Goal: Task Accomplishment & Management: Manage account settings

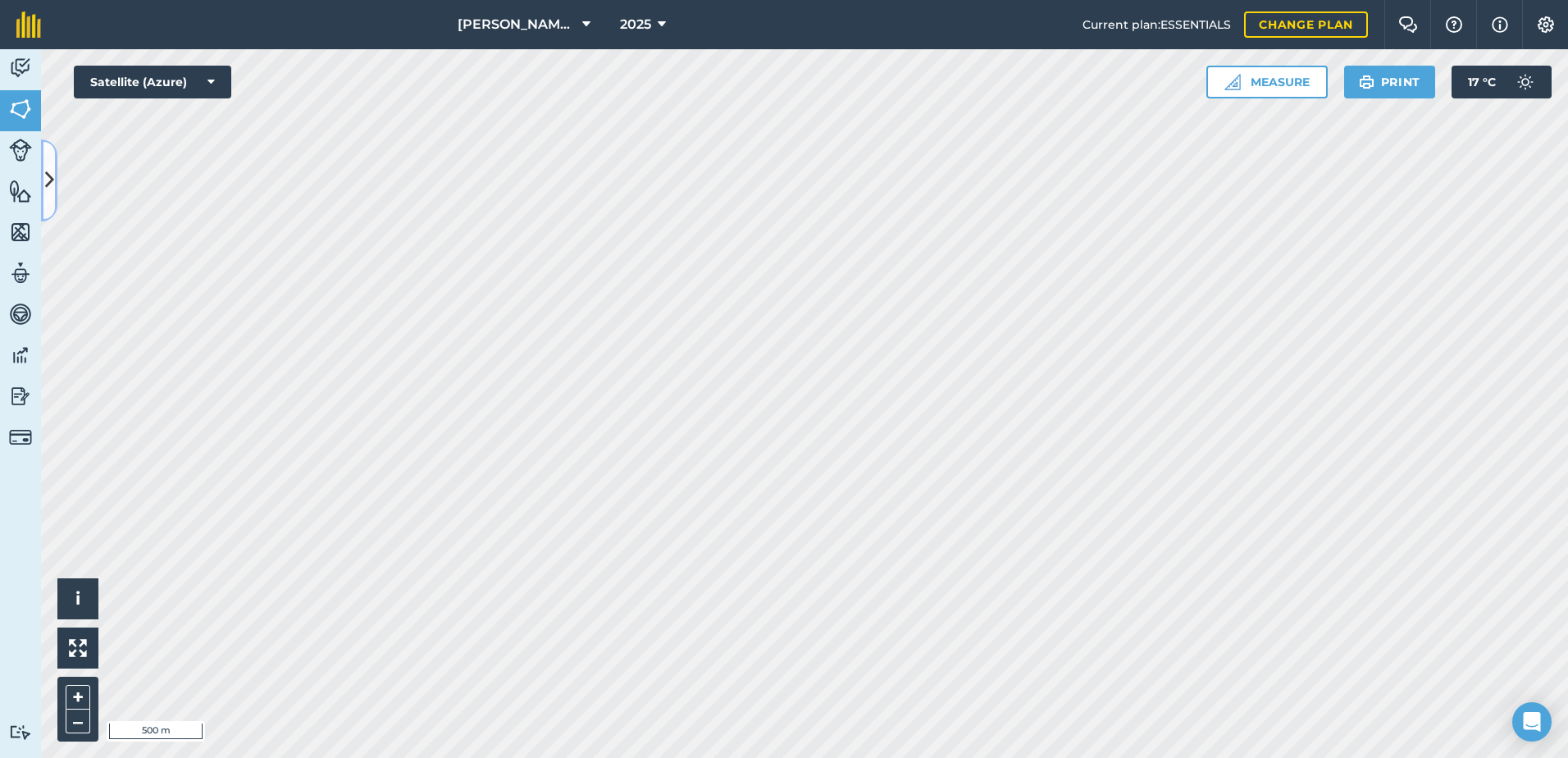
click at [49, 173] on icon at bounding box center [50, 180] width 9 height 29
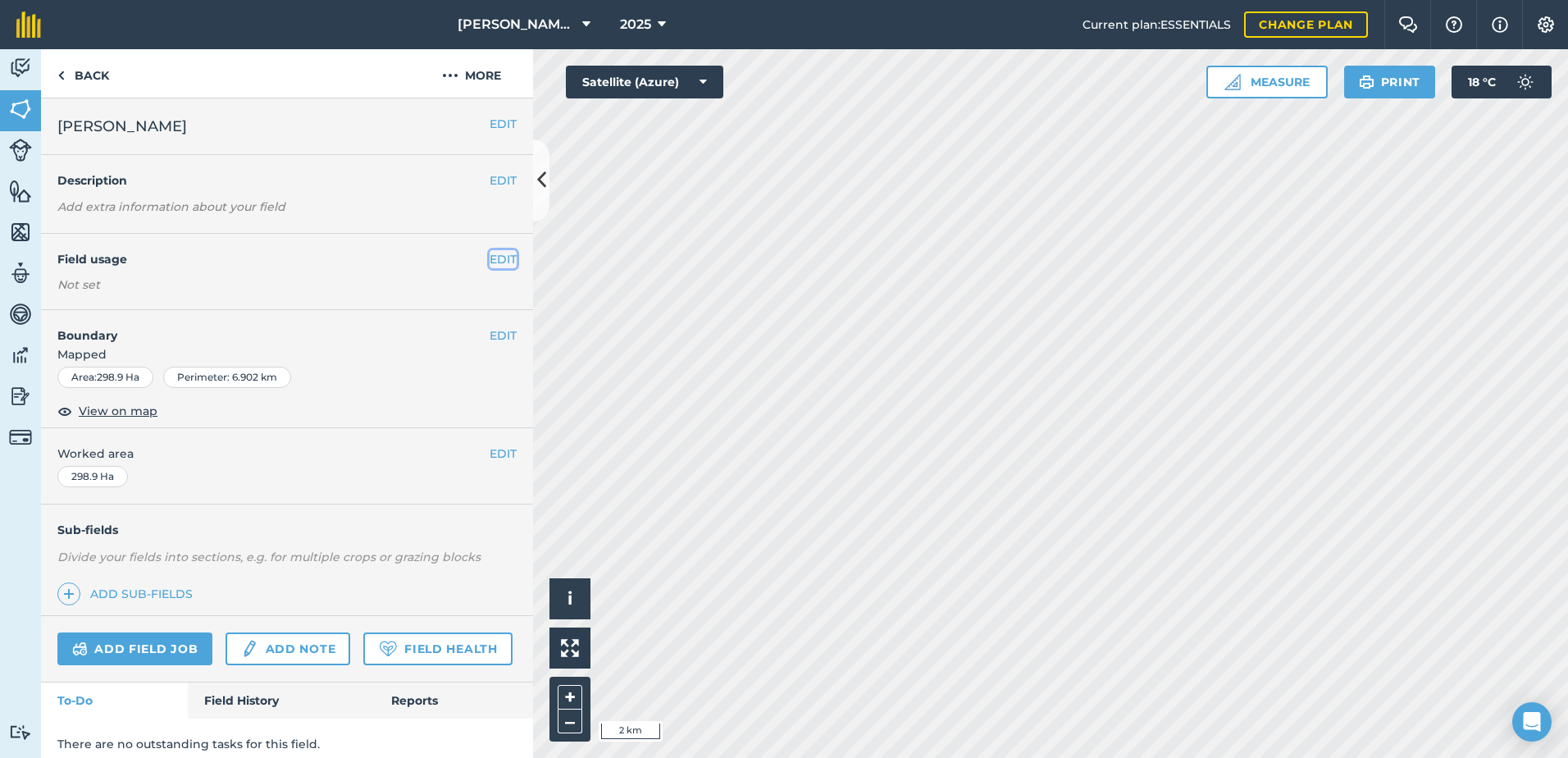
click at [492, 255] on button "EDIT" at bounding box center [503, 259] width 27 height 18
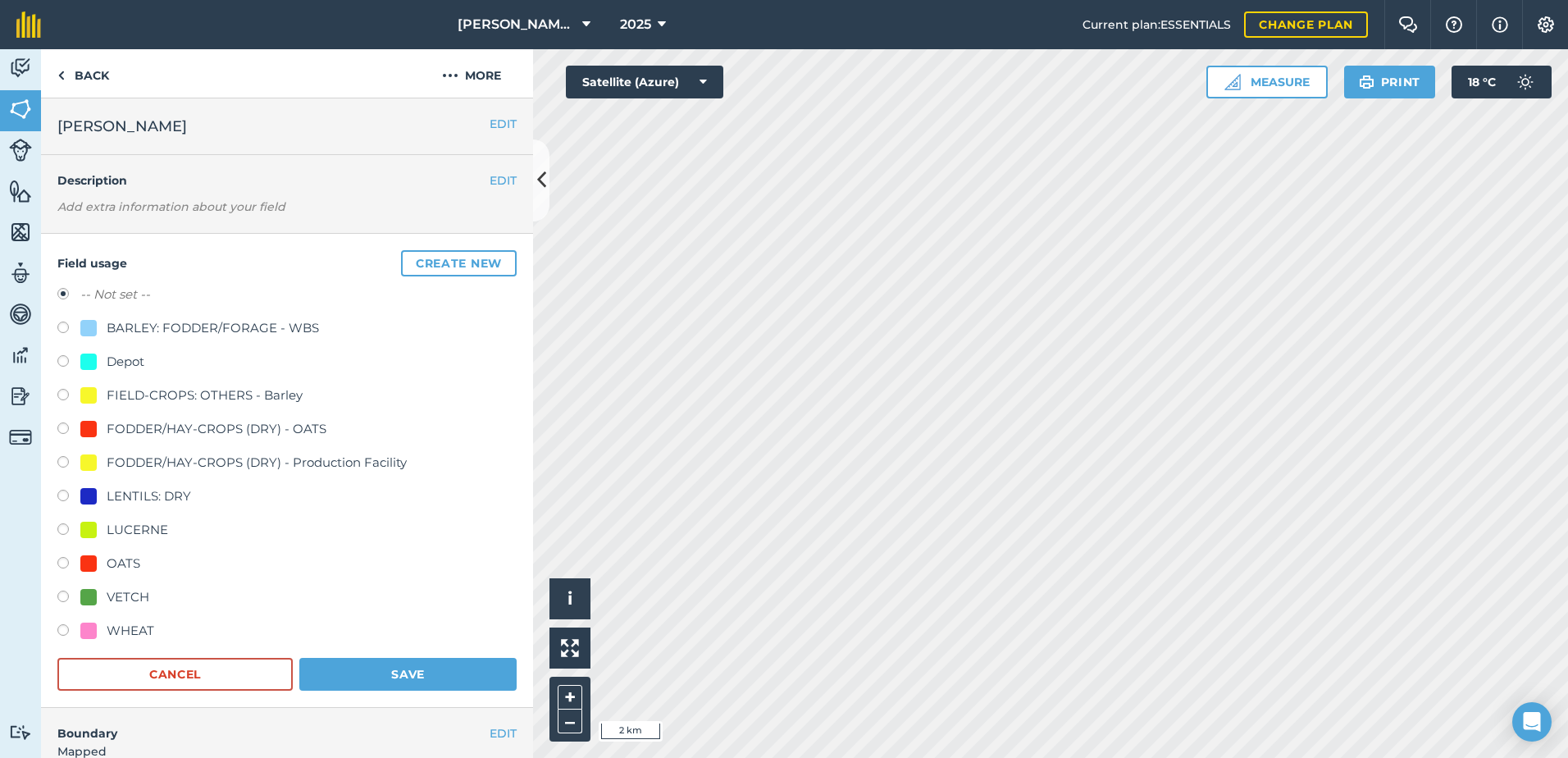
click at [61, 568] on label at bounding box center [68, 566] width 23 height 17
radio input "true"
radio input "false"
click at [378, 671] on button "Save" at bounding box center [408, 674] width 218 height 33
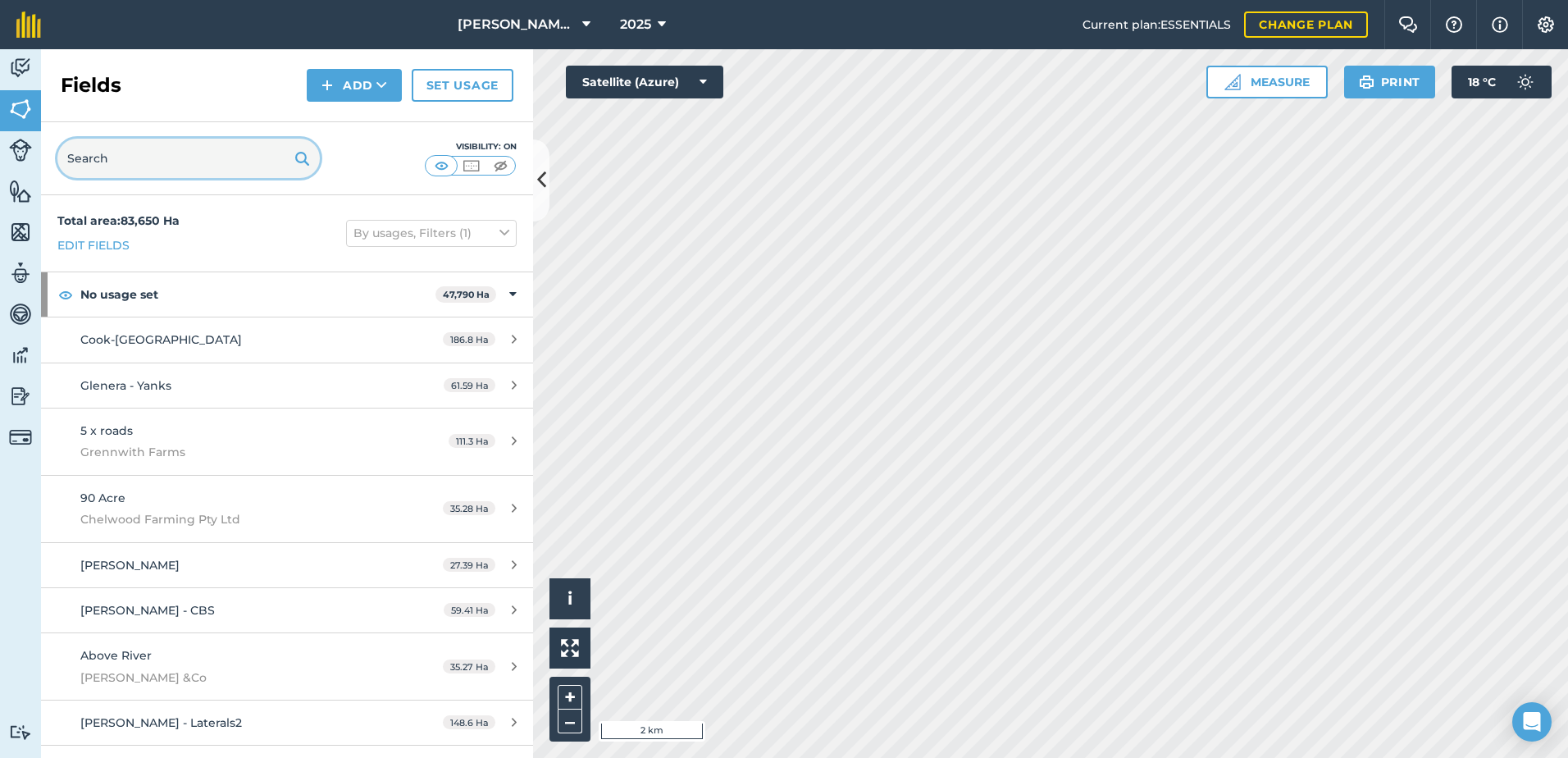
drag, startPoint x: 155, startPoint y: 150, endPoint x: 159, endPoint y: 140, distance: 10.8
click at [158, 145] on input "text" at bounding box center [188, 158] width 262 height 39
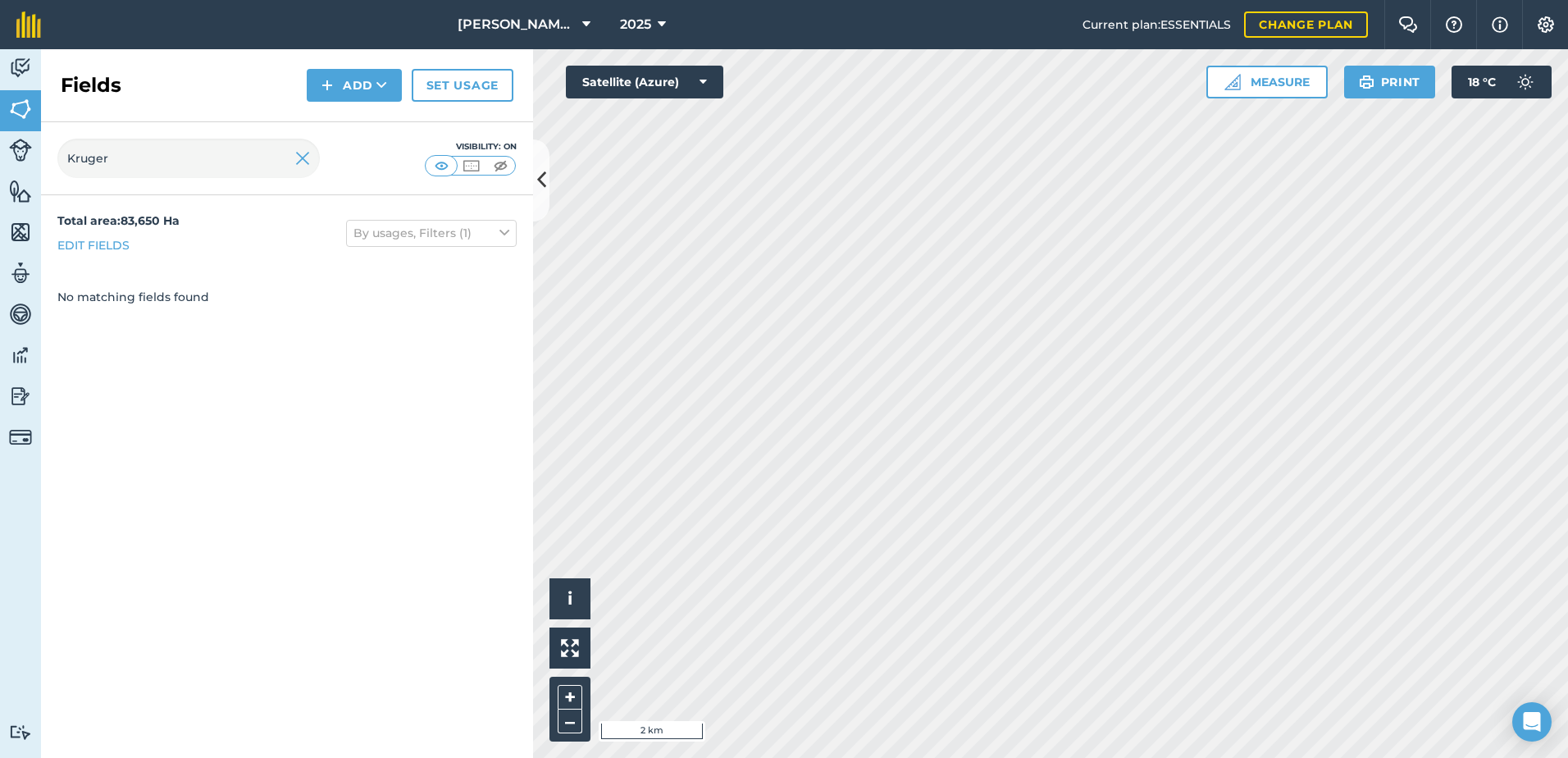
click at [366, 177] on div "Kruger Visibility: On" at bounding box center [287, 158] width 492 height 73
drag, startPoint x: 162, startPoint y: 153, endPoint x: 58, endPoint y: 155, distance: 104.0
click at [58, 155] on input "Kruger" at bounding box center [188, 158] width 262 height 39
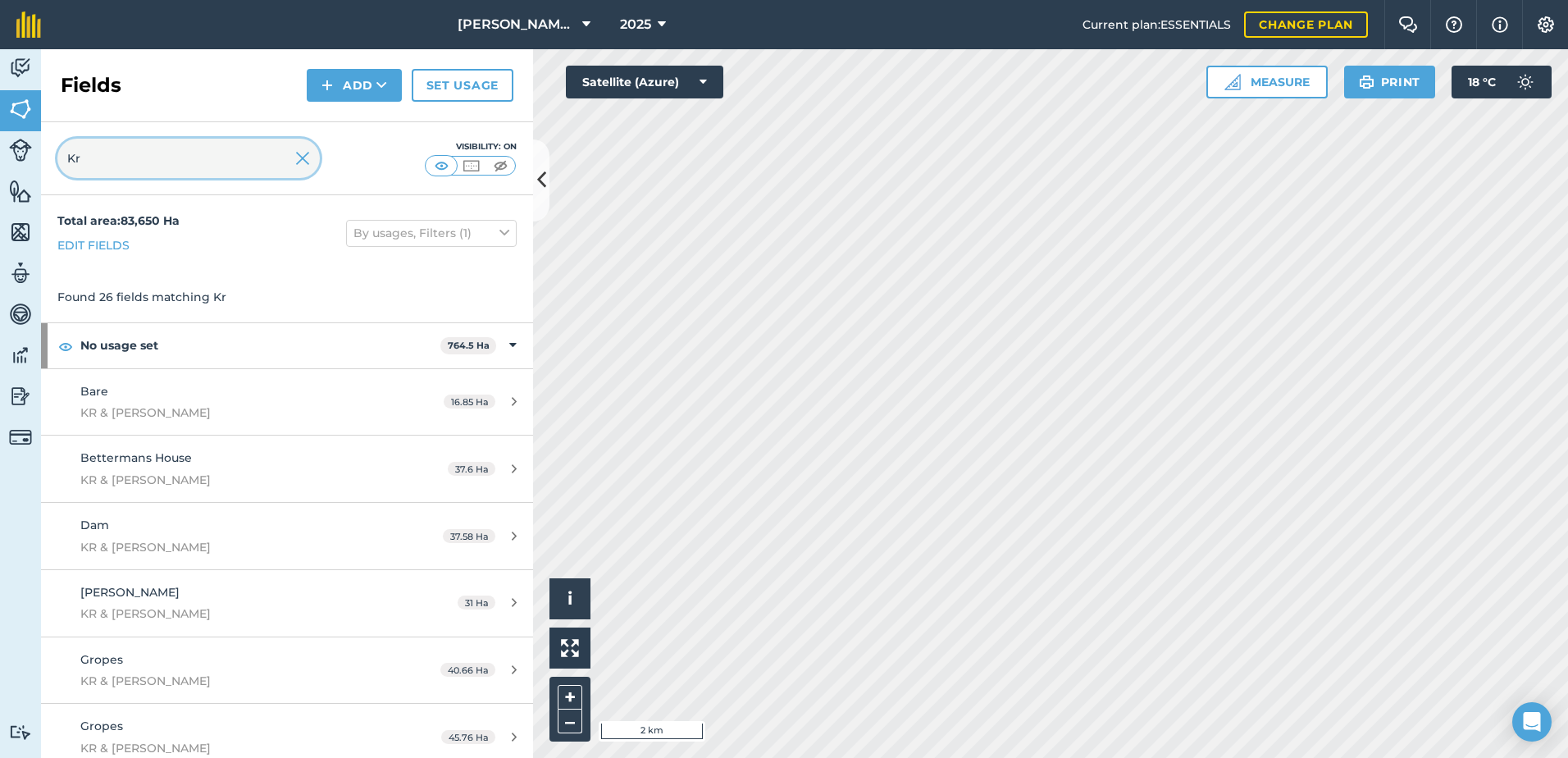
type input "K"
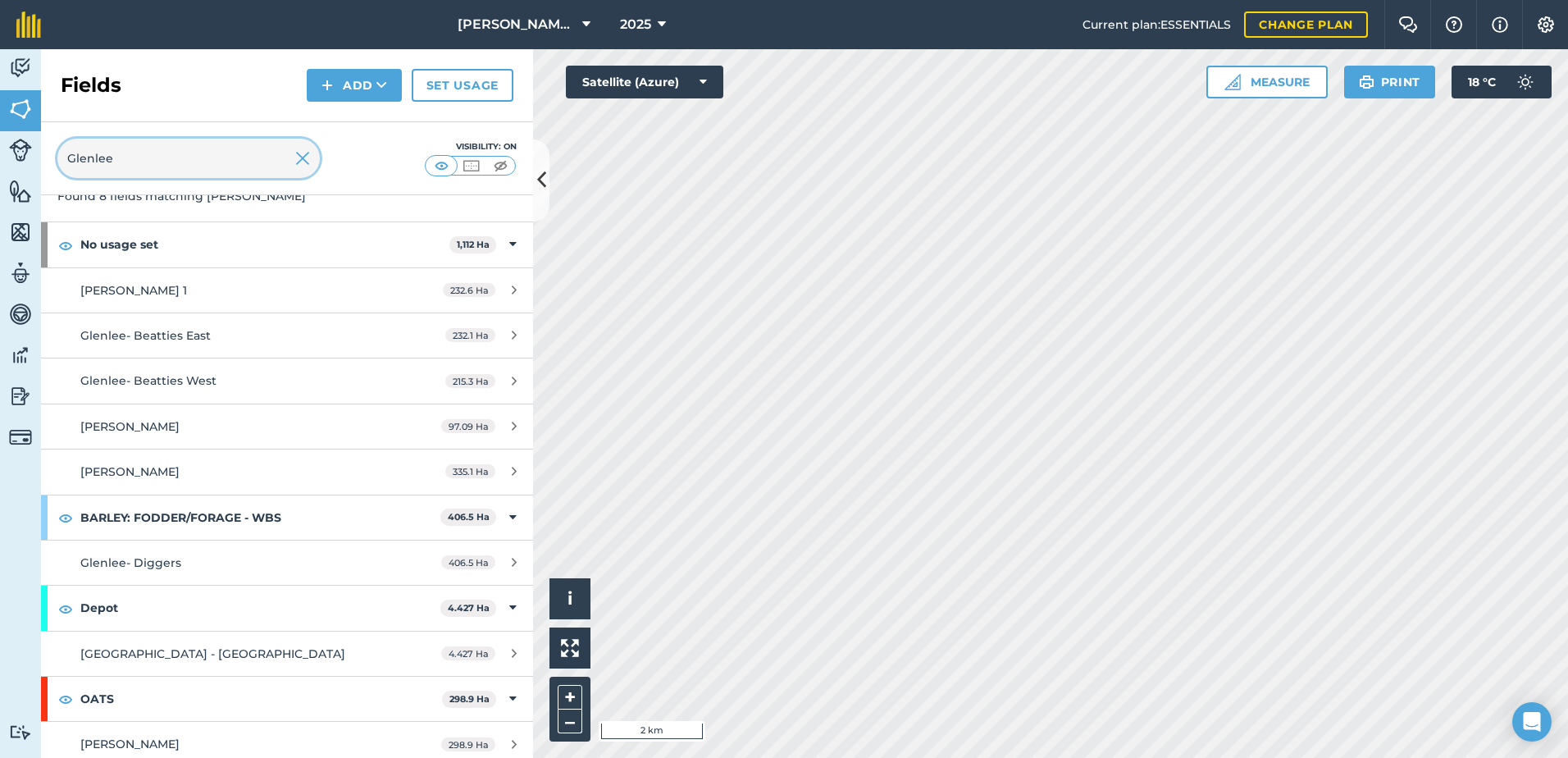
scroll to position [110, 0]
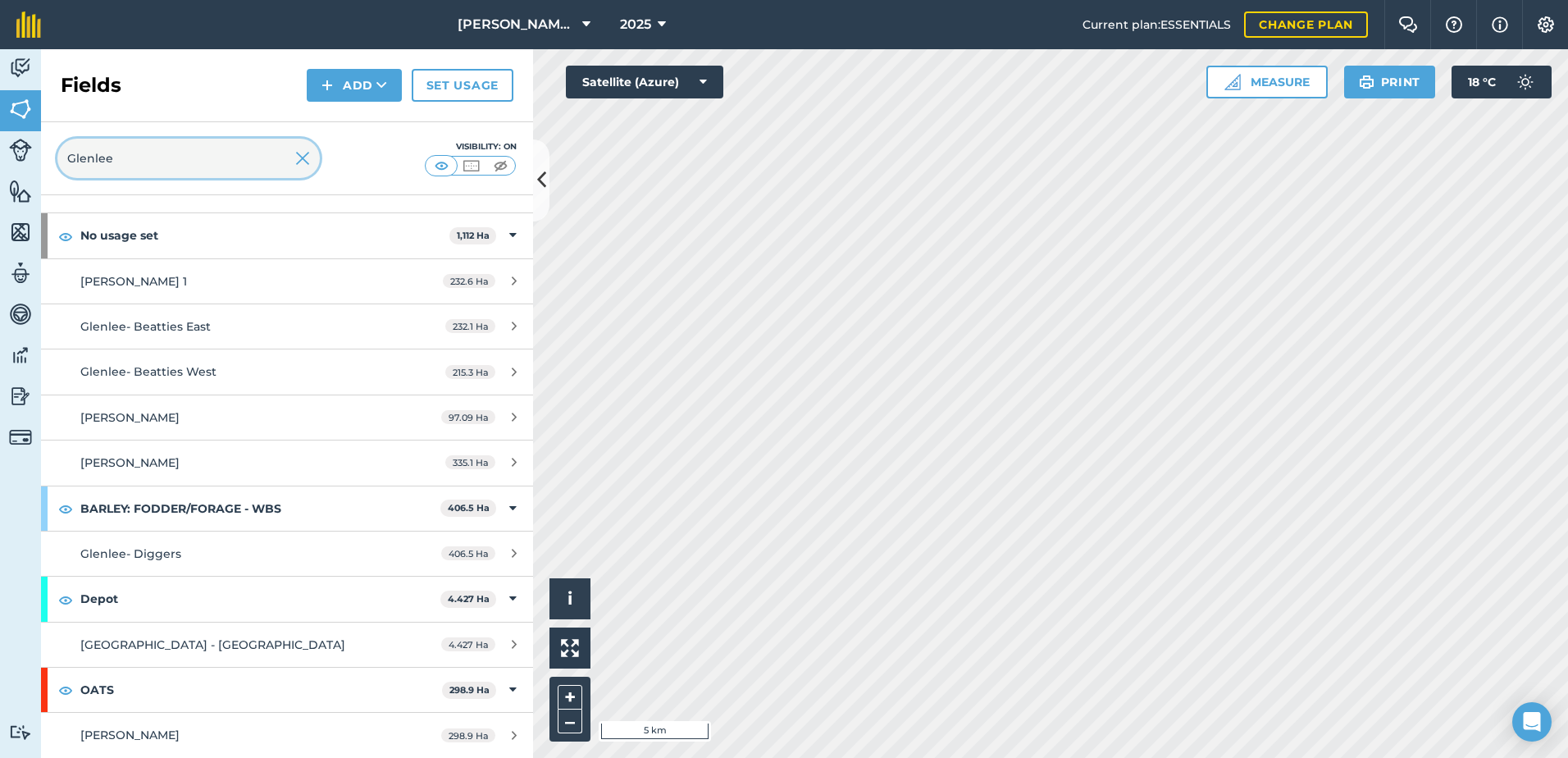
type input "Glenlee"
click at [543, 176] on icon at bounding box center [541, 180] width 9 height 29
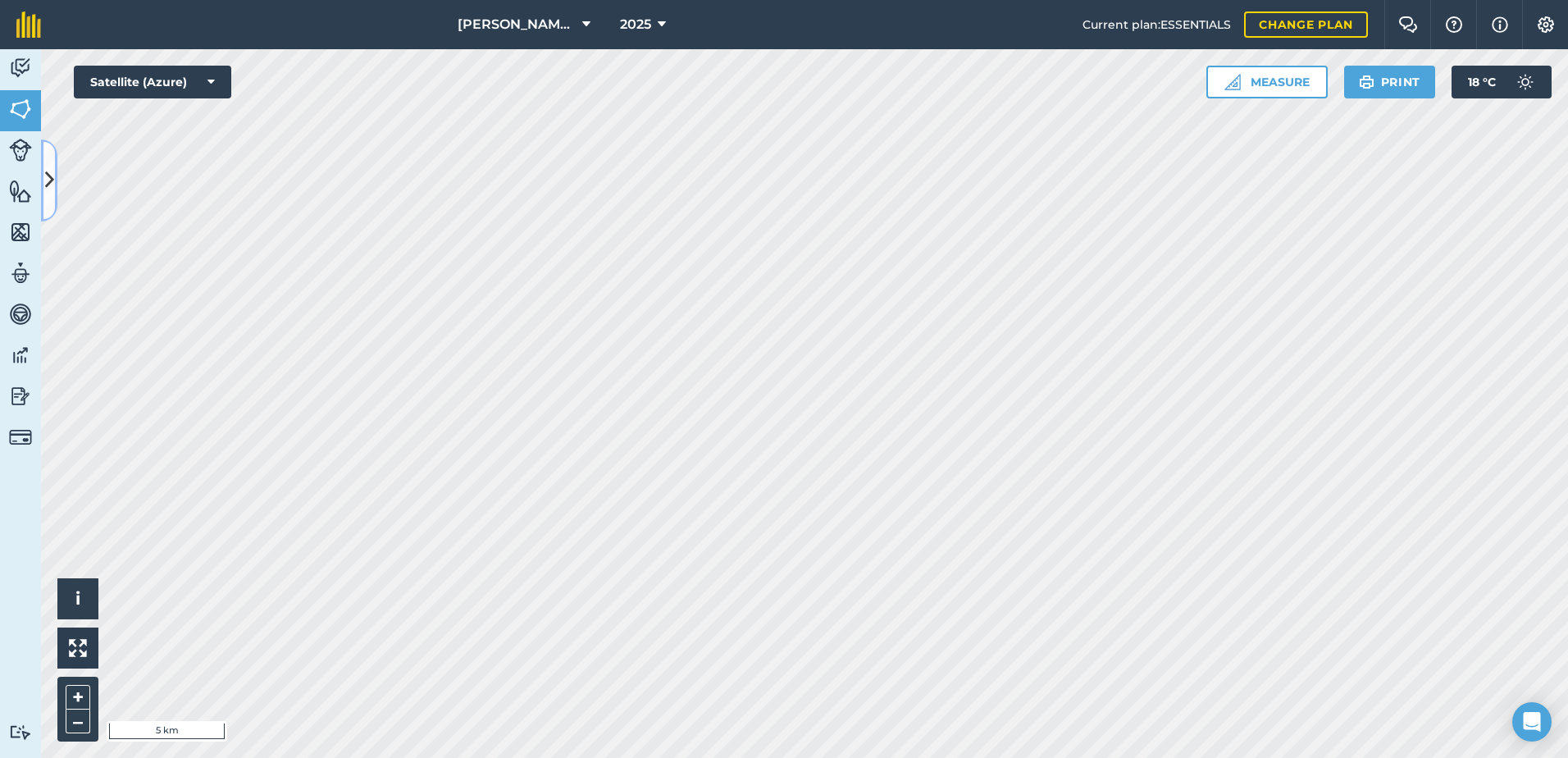
click at [50, 169] on icon at bounding box center [50, 180] width 9 height 29
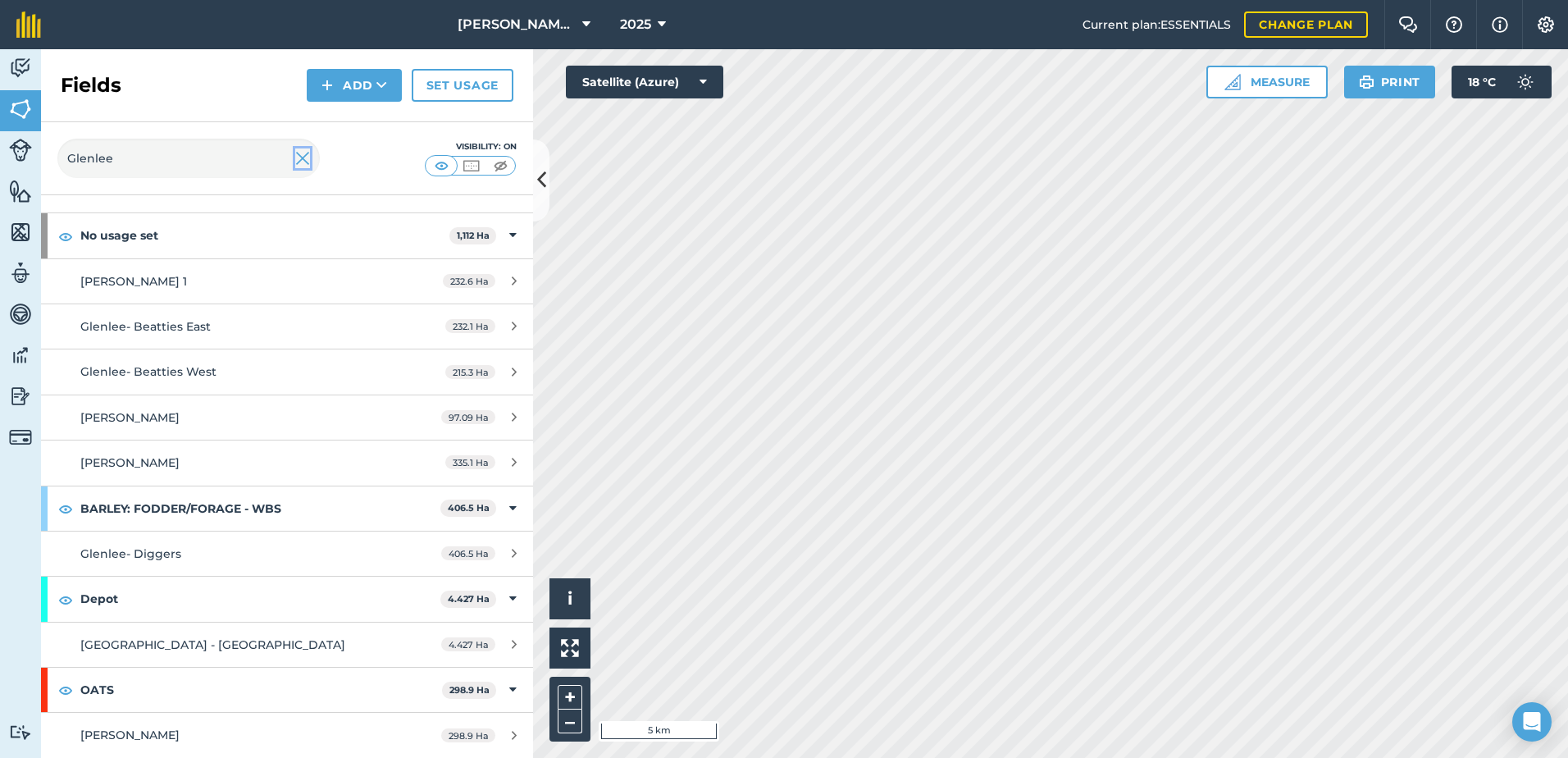
click at [295, 155] on img at bounding box center [303, 158] width 15 height 19
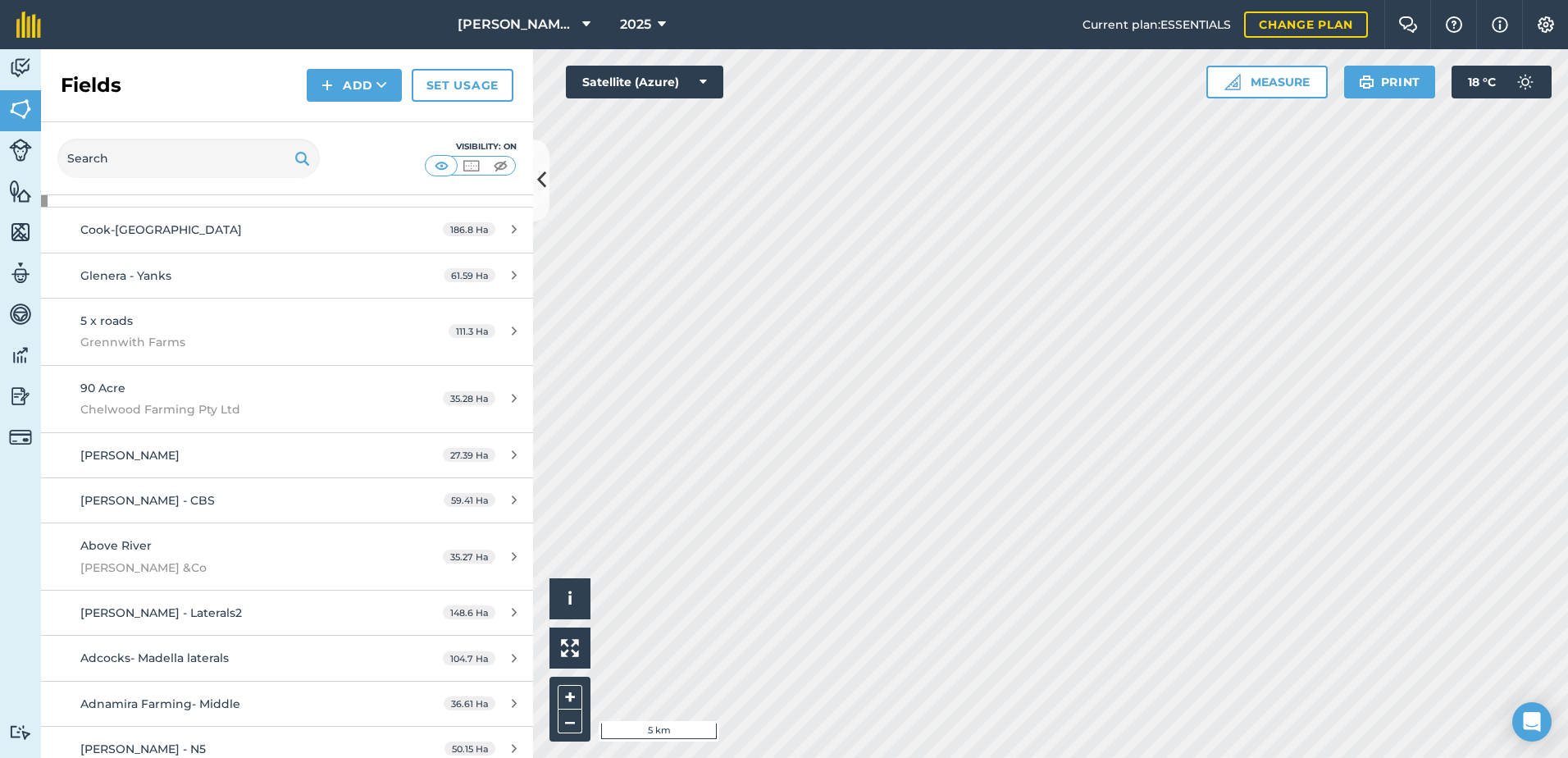
scroll to position [59, 0]
